Goal: Task Accomplishment & Management: Complete application form

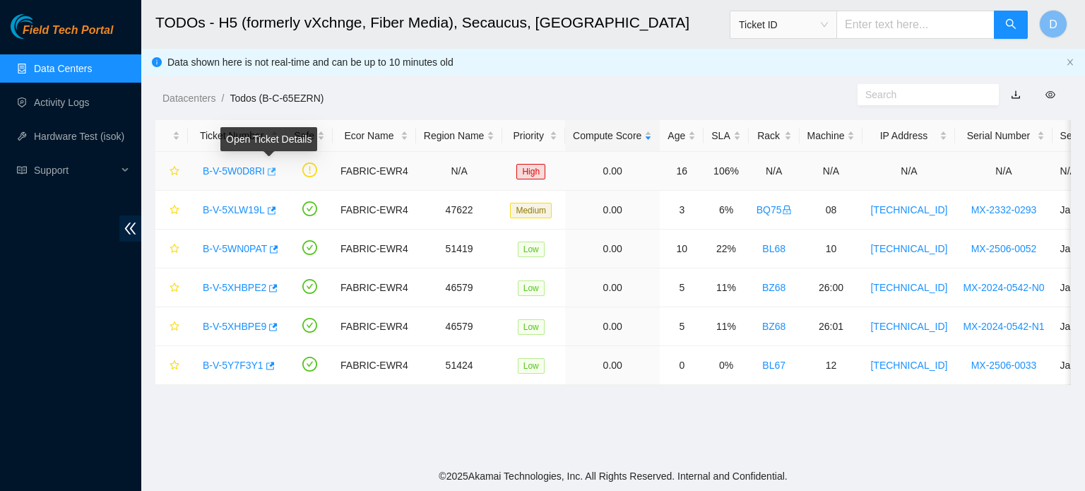
click at [268, 173] on icon "button" at bounding box center [271, 172] width 10 height 10
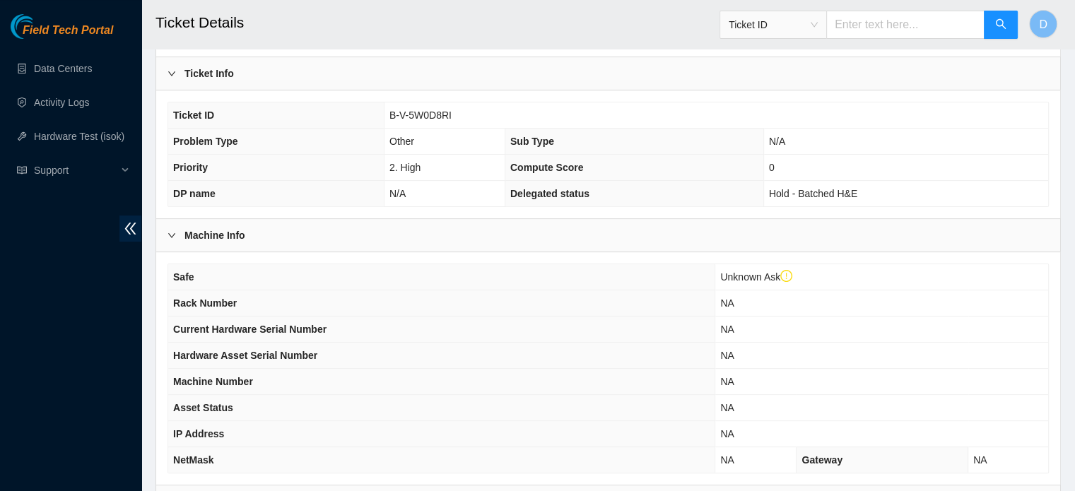
scroll to position [192, 0]
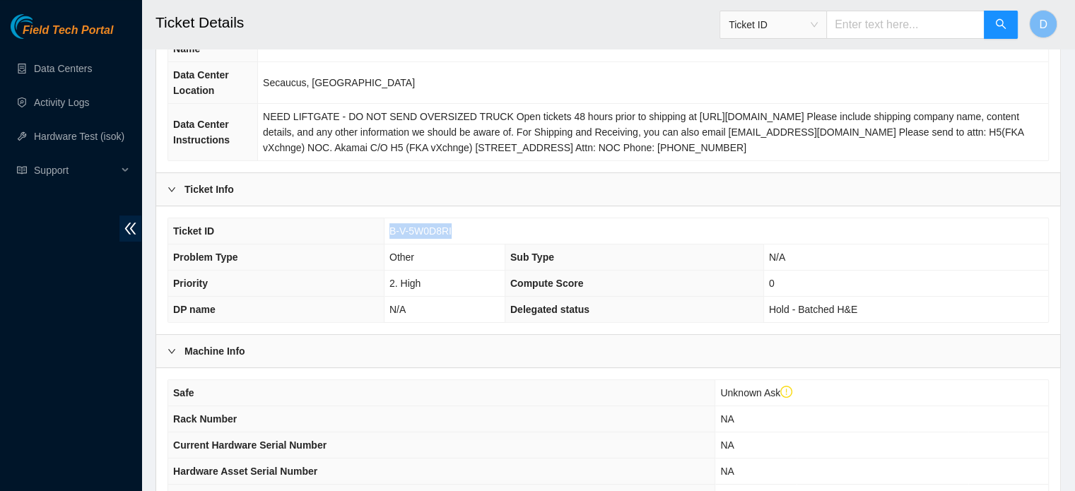
drag, startPoint x: 386, startPoint y: 229, endPoint x: 475, endPoint y: 228, distance: 89.0
click at [475, 228] on td "B-V-5W0D8RI" at bounding box center [716, 231] width 664 height 26
copy span "B-V-5W0D8RI"
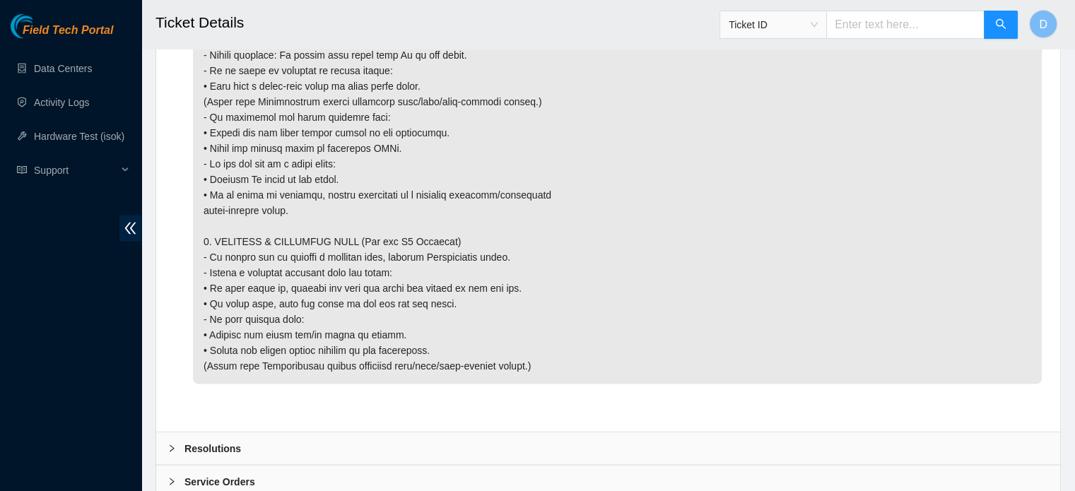
scroll to position [2806, 0]
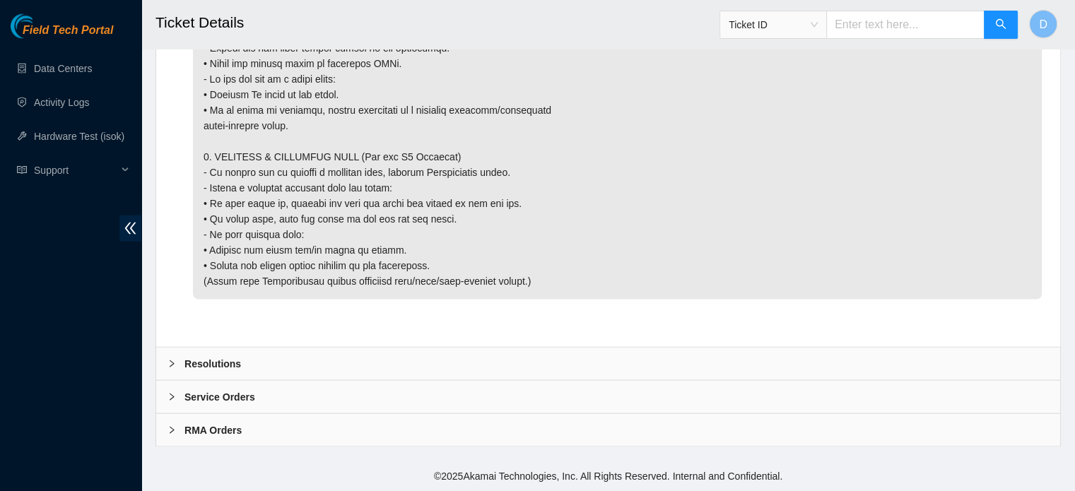
click at [249, 363] on div "Resolutions" at bounding box center [608, 364] width 904 height 32
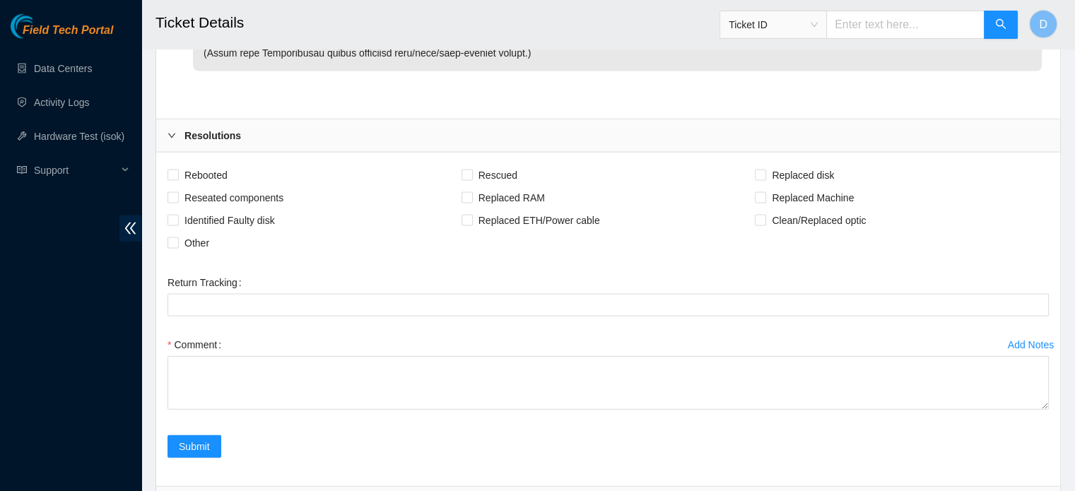
scroll to position [3140, 0]
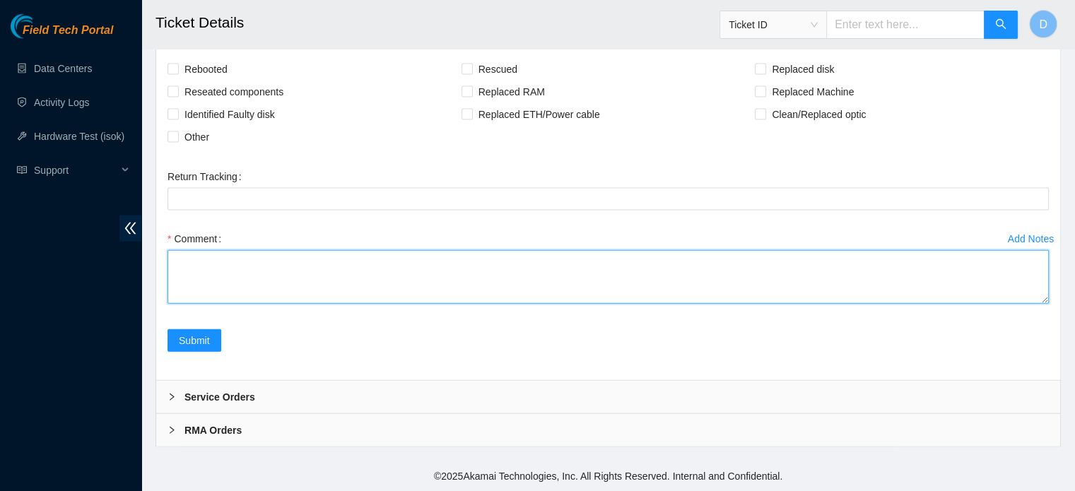
click at [254, 273] on textarea "Comment" at bounding box center [607, 277] width 881 height 54
type textarea "Placed loops on both ends, after Connectivity team did their test i normalized …"
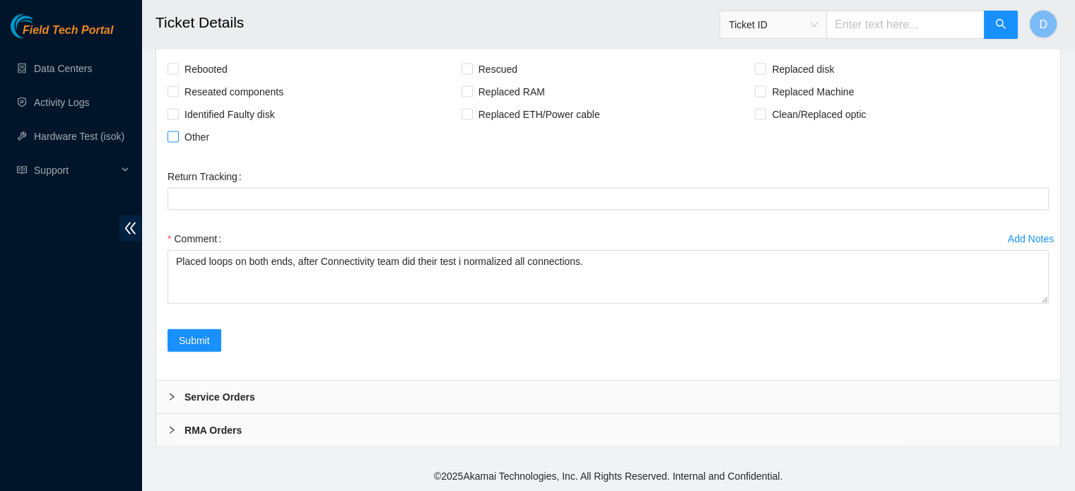
click at [179, 137] on span "Other" at bounding box center [197, 137] width 36 height 23
click at [177, 137] on input "Other" at bounding box center [172, 136] width 10 height 10
checkbox input "true"
click at [200, 336] on span "Submit" at bounding box center [194, 341] width 31 height 16
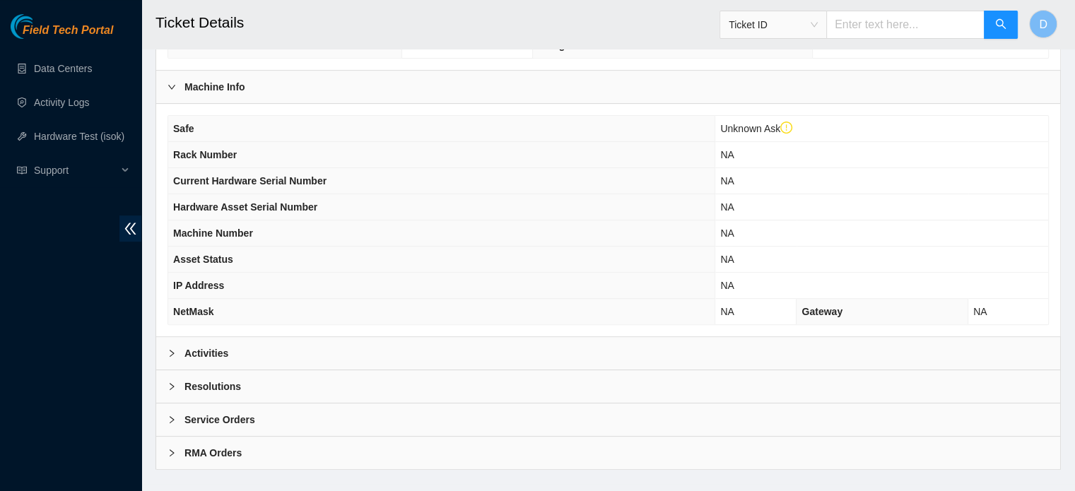
scroll to position [475, 0]
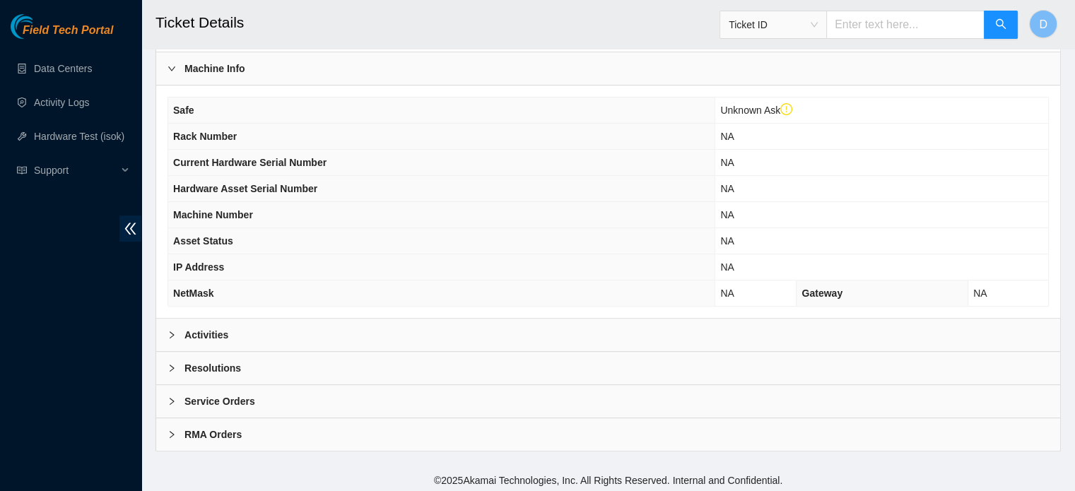
click at [397, 313] on div "Safe Unknown Ask Rack Number NA Current Hardware Serial Number NA Hardware Asse…" at bounding box center [608, 201] width 904 height 232
click at [418, 324] on div "Activities" at bounding box center [608, 335] width 904 height 32
